Goal: Check status: Check status

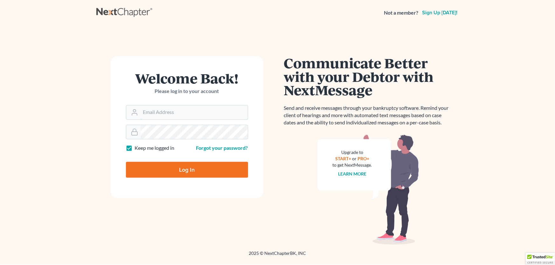
type input "[PERSON_NAME][EMAIL_ADDRESS][DOMAIN_NAME]"
click at [191, 173] on input "Log In" at bounding box center [187, 170] width 122 height 16
type input "Thinking..."
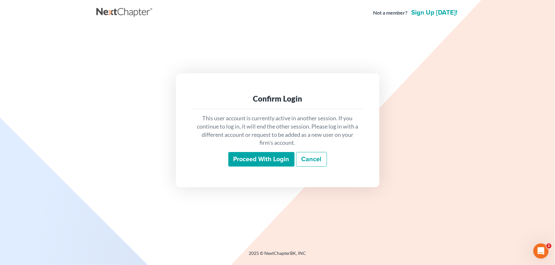
click at [243, 159] on input "Proceed with login" at bounding box center [261, 159] width 66 height 15
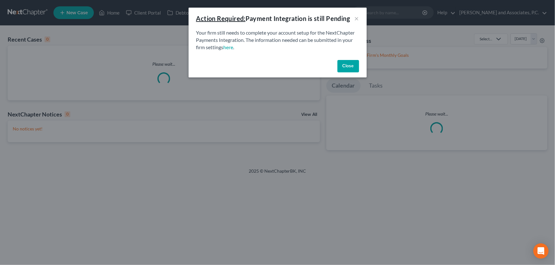
click at [347, 64] on button "Close" at bounding box center [348, 66] width 22 height 13
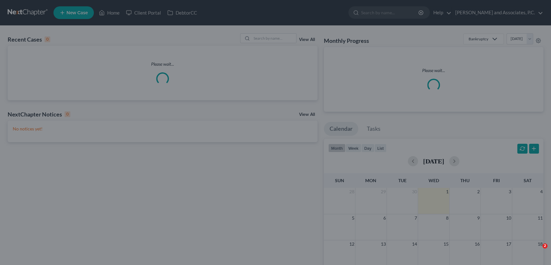
click at [269, 37] on div at bounding box center [275, 132] width 551 height 265
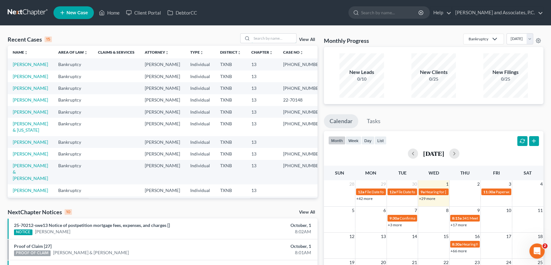
click at [269, 37] on input "search" at bounding box center [273, 38] width 45 height 9
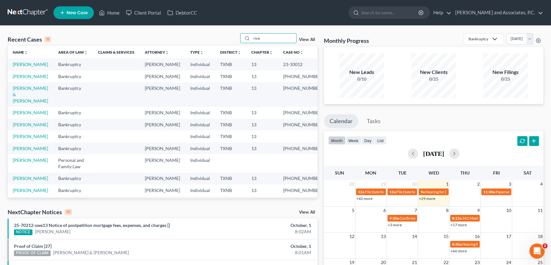
type input "rice"
click at [32, 65] on link "[PERSON_NAME]" at bounding box center [30, 64] width 35 height 5
select select "8"
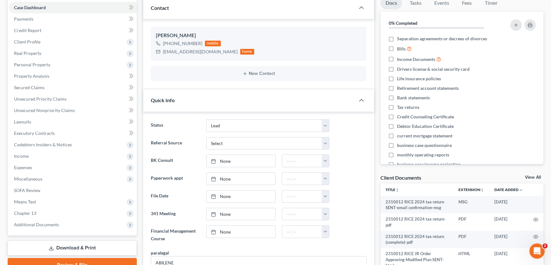
scroll to position [86, 0]
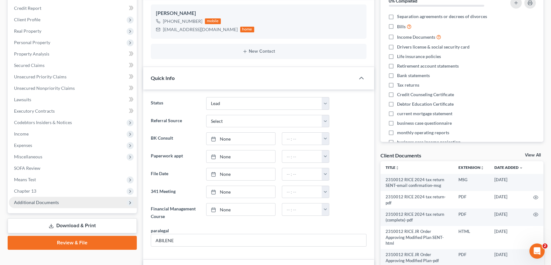
click at [57, 201] on span "Additional Documents" at bounding box center [36, 202] width 45 height 5
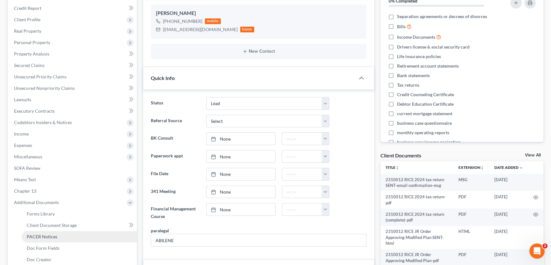
click at [51, 237] on span "PACER Notices" at bounding box center [42, 236] width 31 height 5
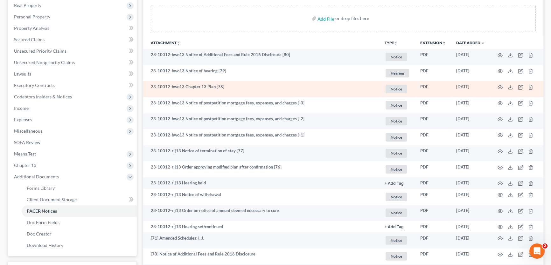
scroll to position [115, 0]
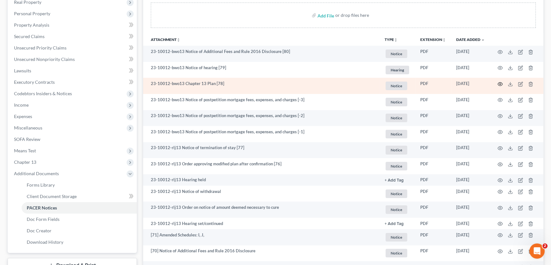
click at [499, 84] on circle "button" at bounding box center [499, 84] width 1 height 1
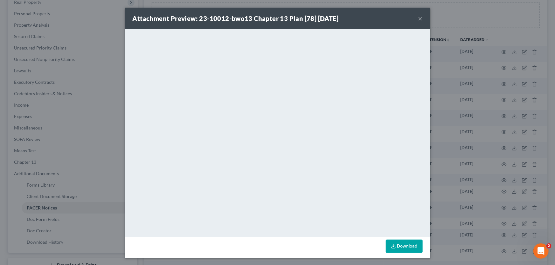
click at [418, 17] on button "×" at bounding box center [420, 19] width 4 height 8
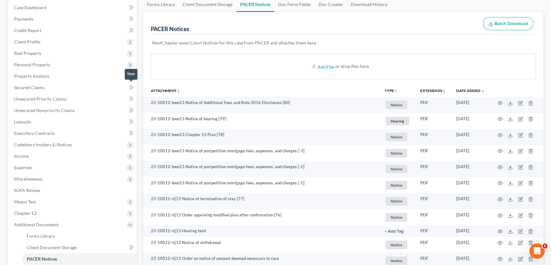
scroll to position [0, 0]
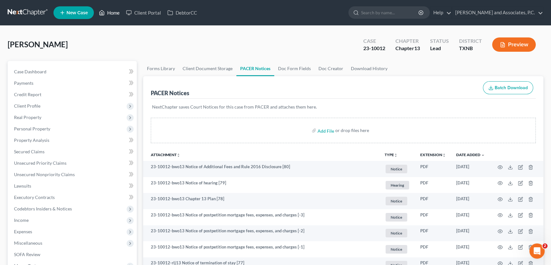
click at [113, 11] on link "Home" at bounding box center [109, 12] width 27 height 11
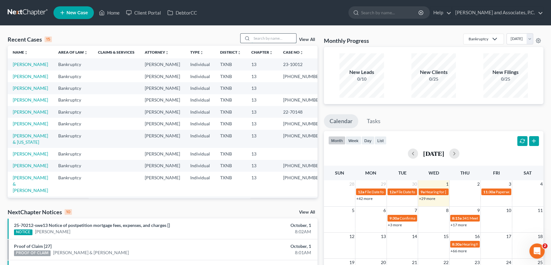
click at [258, 37] on input "search" at bounding box center [273, 38] width 45 height 9
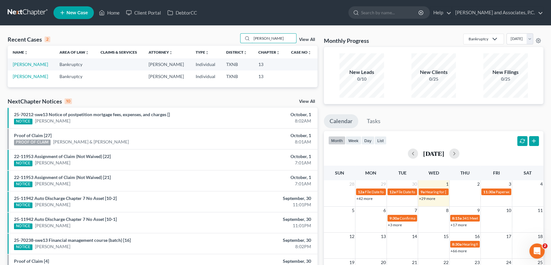
drag, startPoint x: 271, startPoint y: 38, endPoint x: 220, endPoint y: 38, distance: 51.2
click at [220, 38] on div "Recent Cases 2 [PERSON_NAME] View All" at bounding box center [163, 39] width 310 height 12
type input "[PERSON_NAME]"
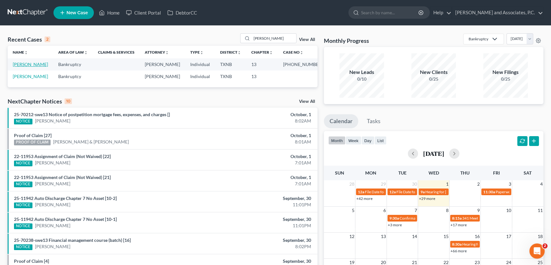
click at [26, 64] on link "[PERSON_NAME]" at bounding box center [30, 64] width 35 height 5
select select "5"
select select "1"
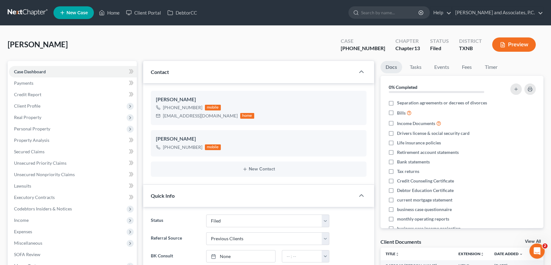
scroll to position [144, 0]
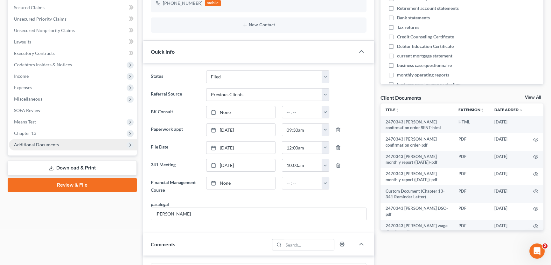
click at [51, 145] on span "Additional Documents" at bounding box center [36, 144] width 45 height 5
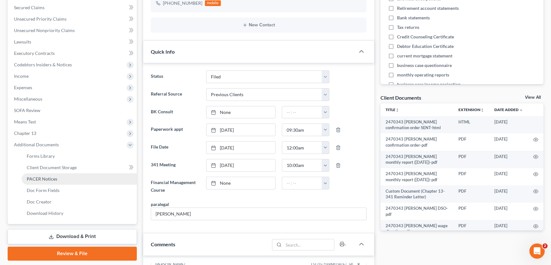
scroll to position [896, 0]
click at [45, 182] on link "PACER Notices" at bounding box center [79, 179] width 115 height 11
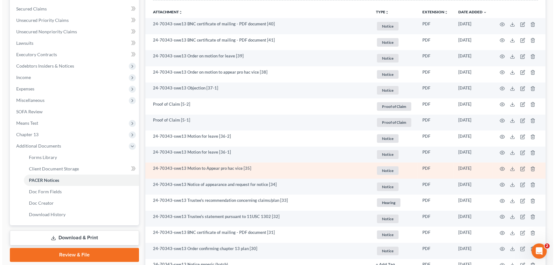
scroll to position [144, 0]
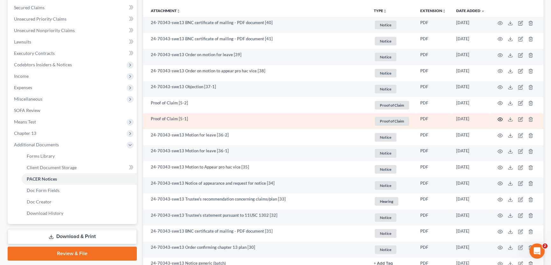
click at [500, 120] on icon "button" at bounding box center [499, 119] width 5 height 5
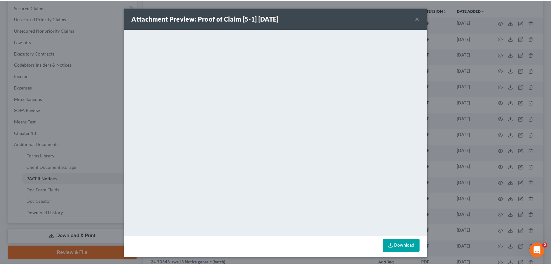
scroll to position [0, 0]
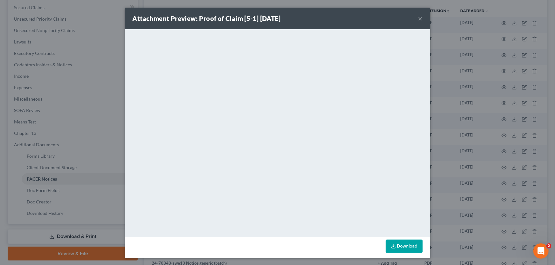
click at [419, 19] on button "×" at bounding box center [420, 19] width 4 height 8
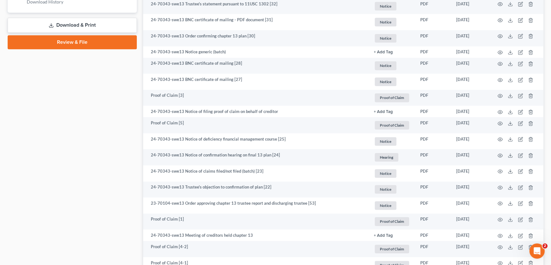
scroll to position [375, 0]
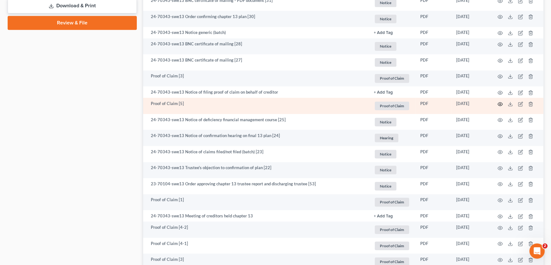
click at [502, 104] on icon "button" at bounding box center [499, 103] width 5 height 3
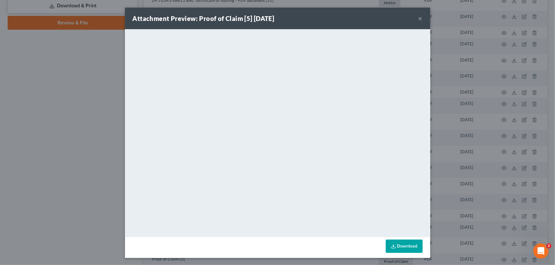
click at [418, 17] on button "×" at bounding box center [420, 19] width 4 height 8
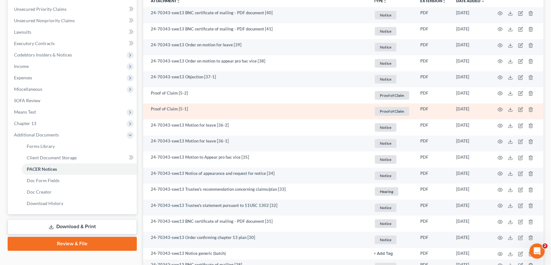
scroll to position [144, 0]
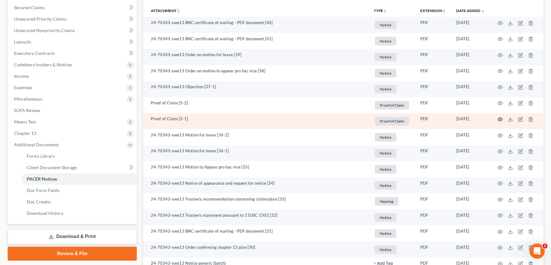
click at [498, 120] on icon "button" at bounding box center [499, 119] width 5 height 5
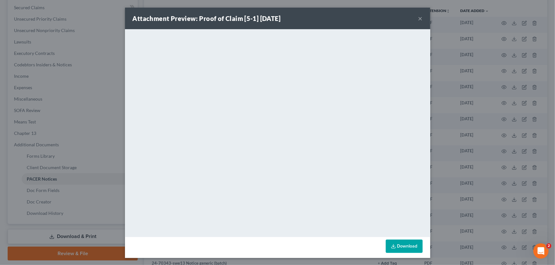
click at [419, 20] on button "×" at bounding box center [420, 19] width 4 height 8
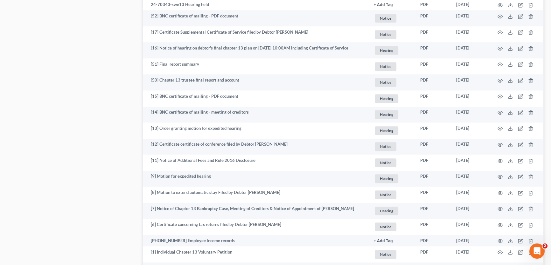
scroll to position [823, 0]
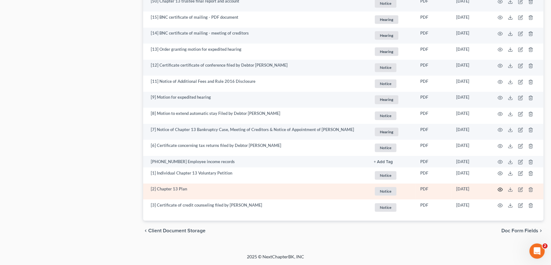
click at [497, 189] on icon "button" at bounding box center [499, 189] width 5 height 5
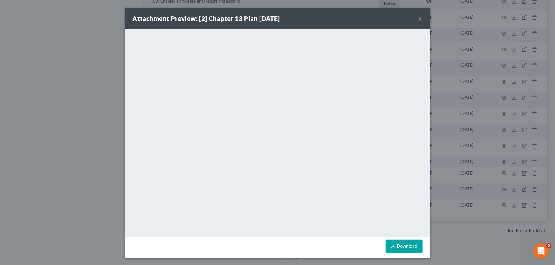
click at [418, 17] on button "×" at bounding box center [420, 19] width 4 height 8
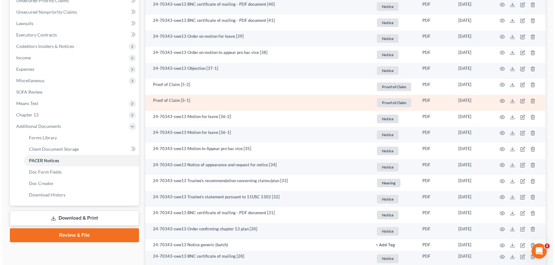
scroll to position [158, 0]
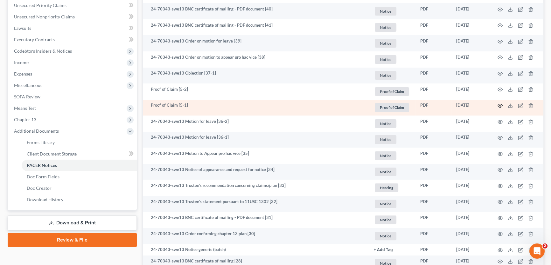
click at [497, 104] on icon "button" at bounding box center [499, 105] width 5 height 5
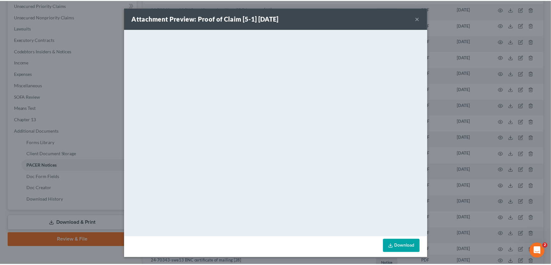
scroll to position [0, 0]
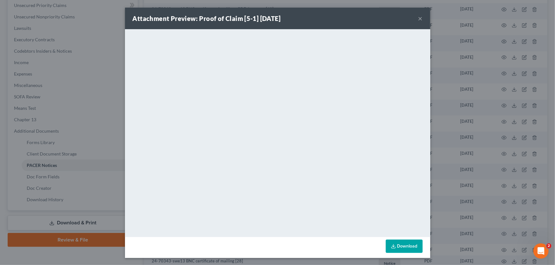
click at [418, 20] on button "×" at bounding box center [420, 19] width 4 height 8
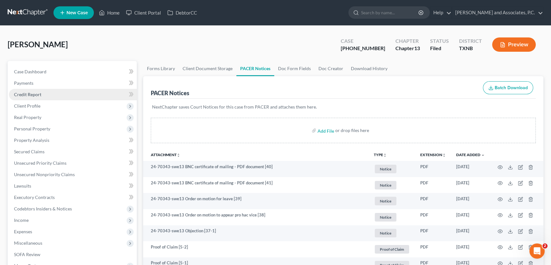
click at [35, 96] on span "Credit Report" at bounding box center [27, 94] width 27 height 5
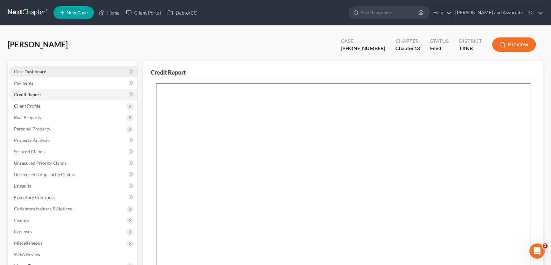
click at [46, 73] on link "Case Dashboard" at bounding box center [73, 71] width 128 height 11
select select "1"
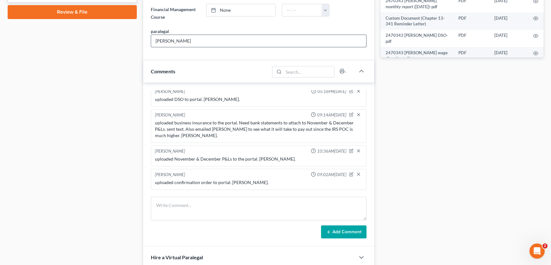
scroll to position [318, 0]
